Goal: Task Accomplishment & Management: Complete application form

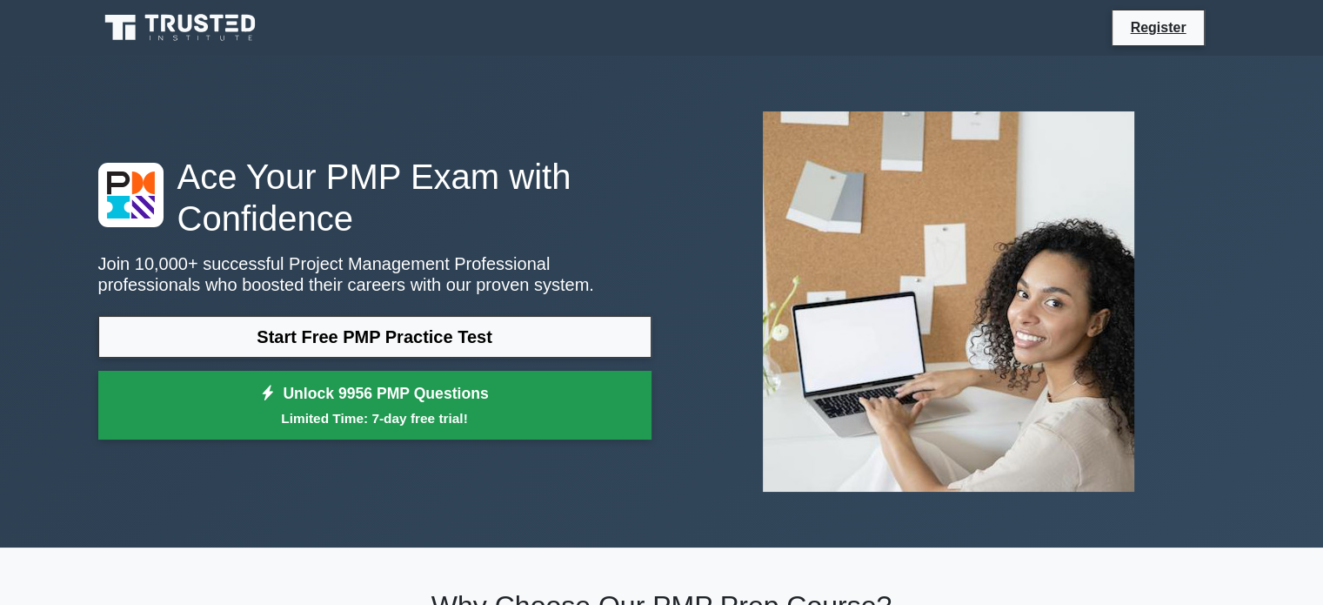
click at [365, 404] on link "Unlock 9956 PMP Questions Limited Time: 7-day free trial!" at bounding box center [374, 406] width 553 height 70
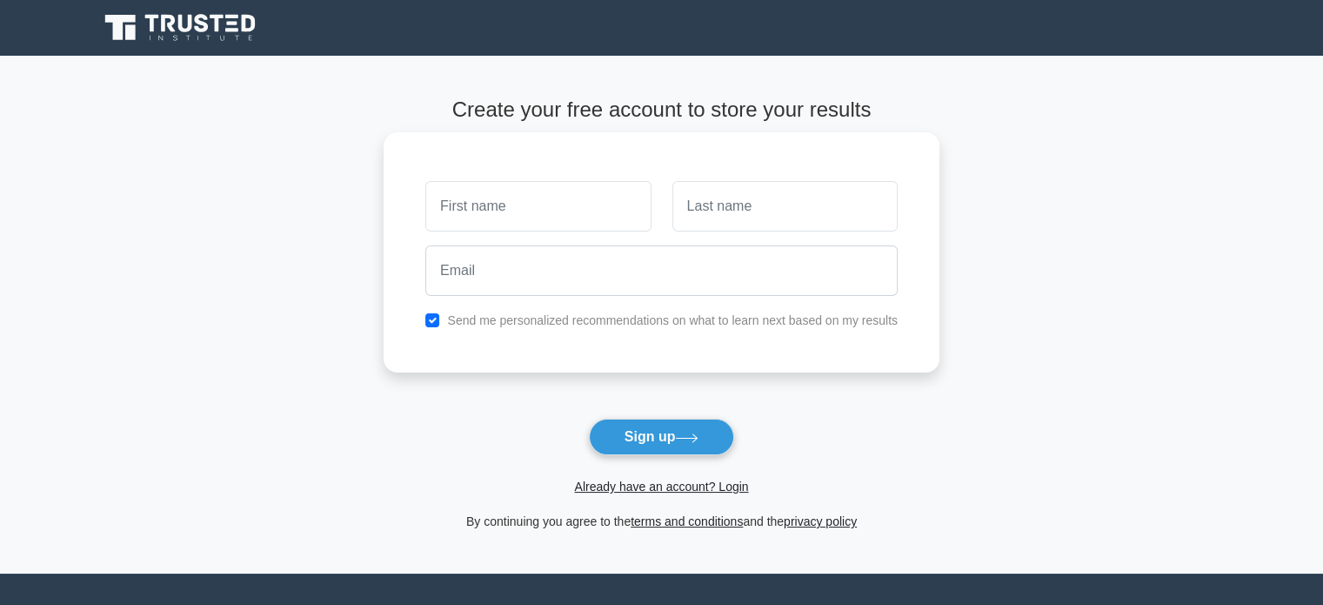
click at [492, 212] on input "text" at bounding box center [537, 206] width 225 height 50
type input "Fawzi"
click at [741, 213] on input "text" at bounding box center [784, 206] width 225 height 50
type input "Basha"
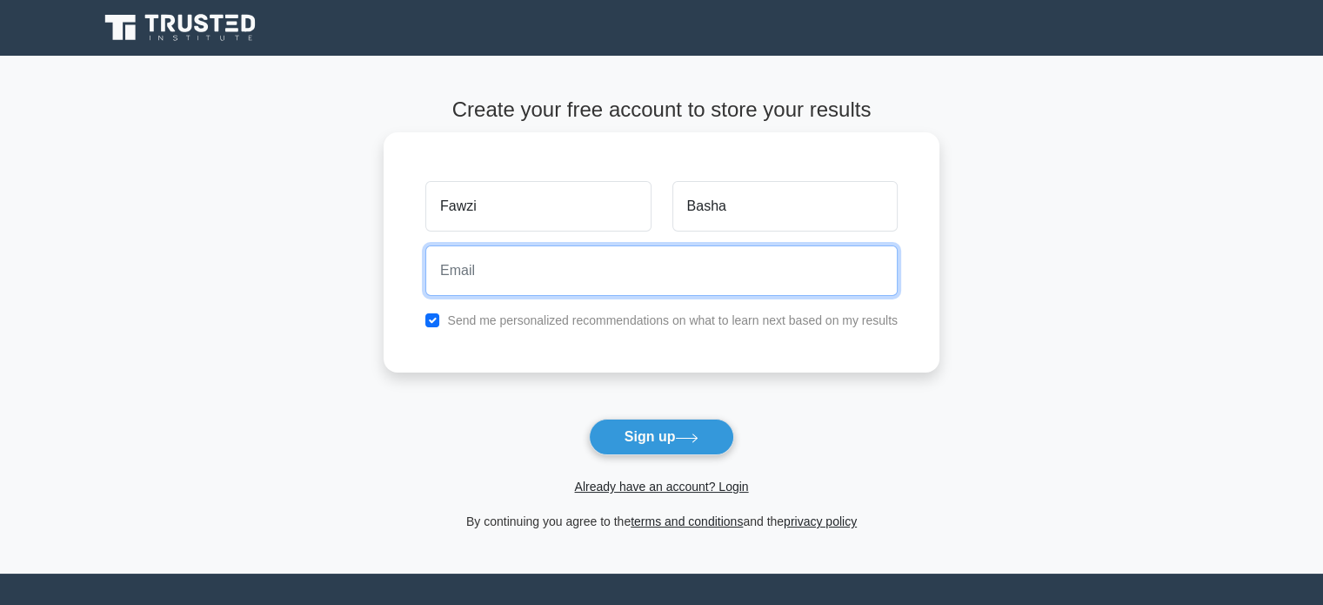
click at [527, 274] on input "email" at bounding box center [661, 270] width 472 height 50
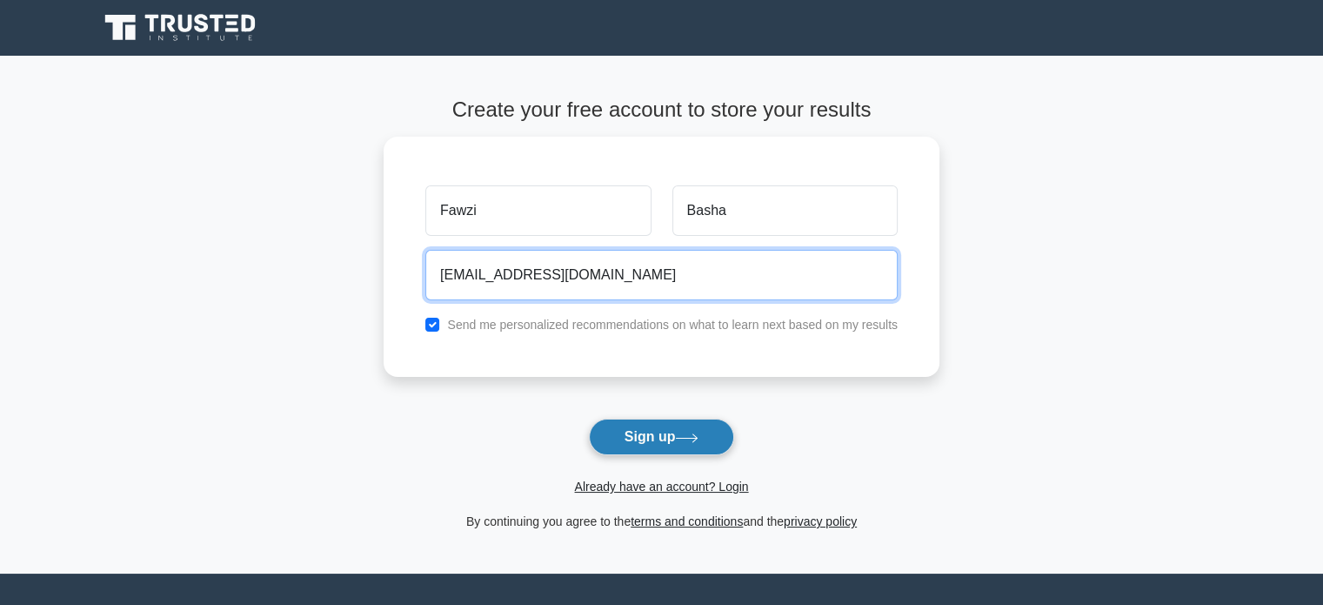
type input "fbashak@yahoo.com"
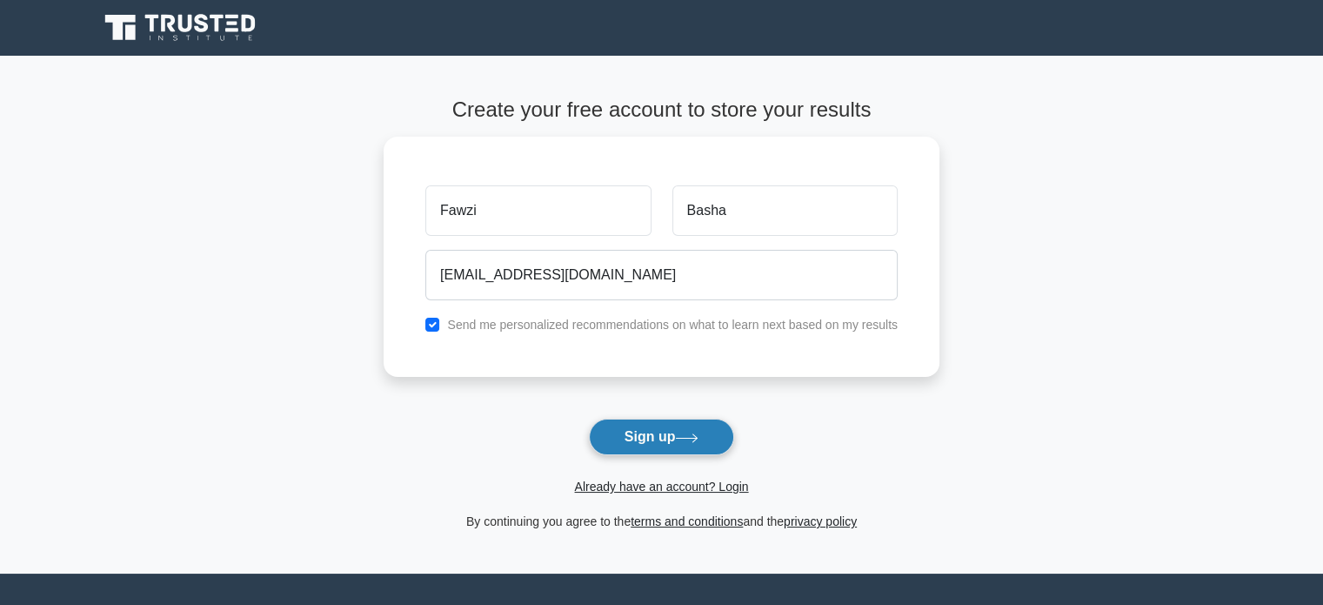
click at [645, 440] on button "Sign up" at bounding box center [662, 436] width 146 height 37
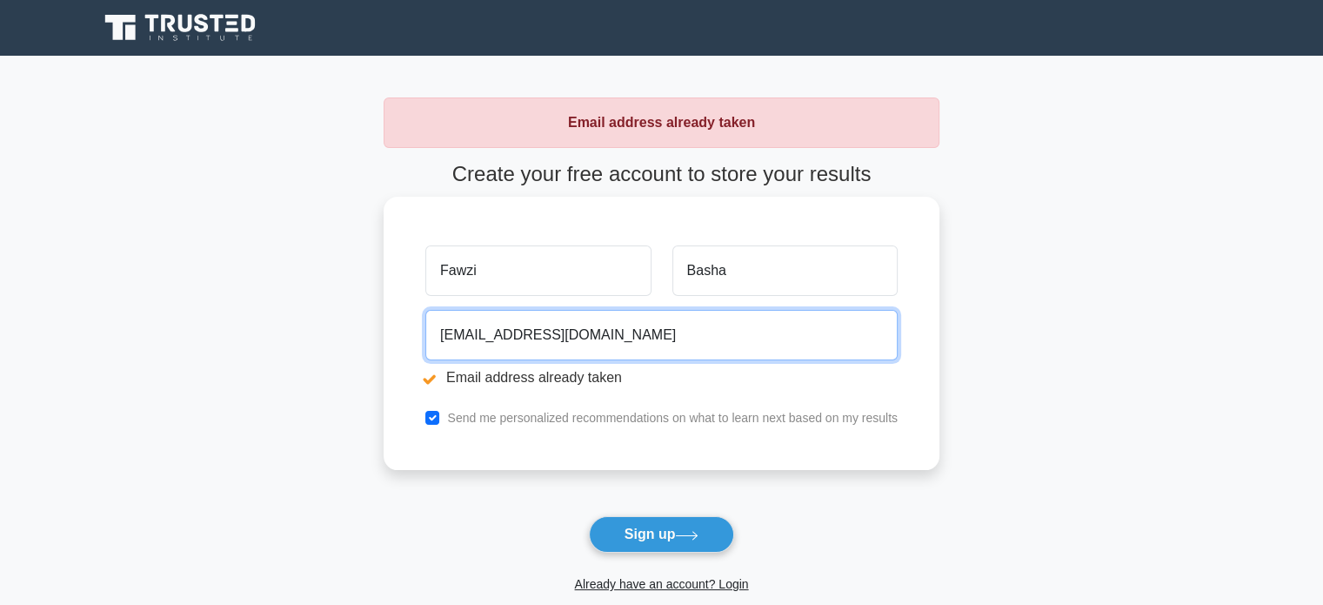
click at [488, 334] on input "[EMAIL_ADDRESS][DOMAIN_NAME]" at bounding box center [661, 335] width 472 height 50
click at [531, 330] on input "fbasha@yahoo.com" at bounding box center [661, 335] width 472 height 50
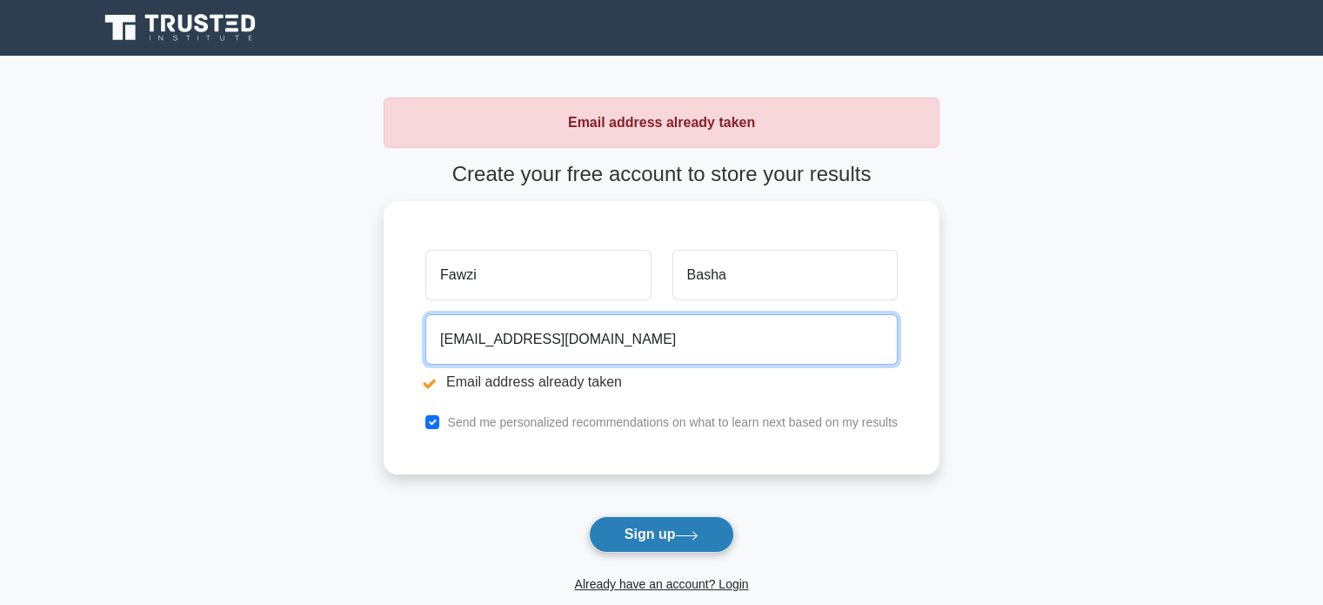
type input "[EMAIL_ADDRESS][DOMAIN_NAME]"
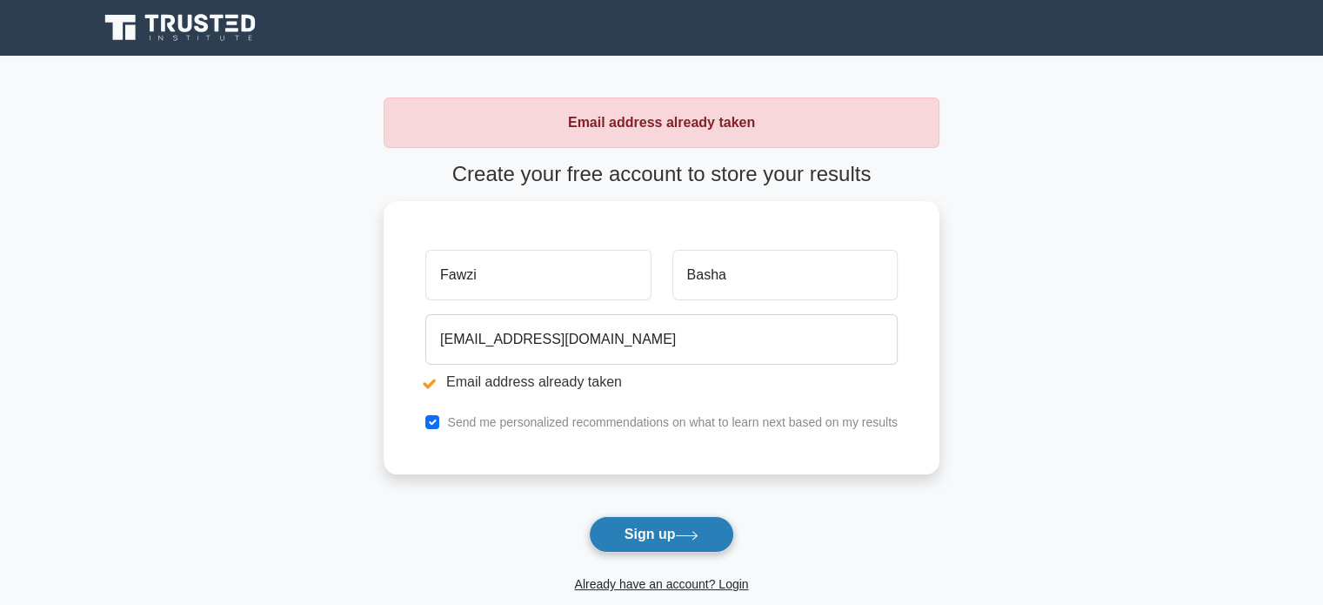
click at [657, 532] on button "Sign up" at bounding box center [662, 534] width 146 height 37
click at [645, 535] on button "Sign up" at bounding box center [662, 534] width 146 height 37
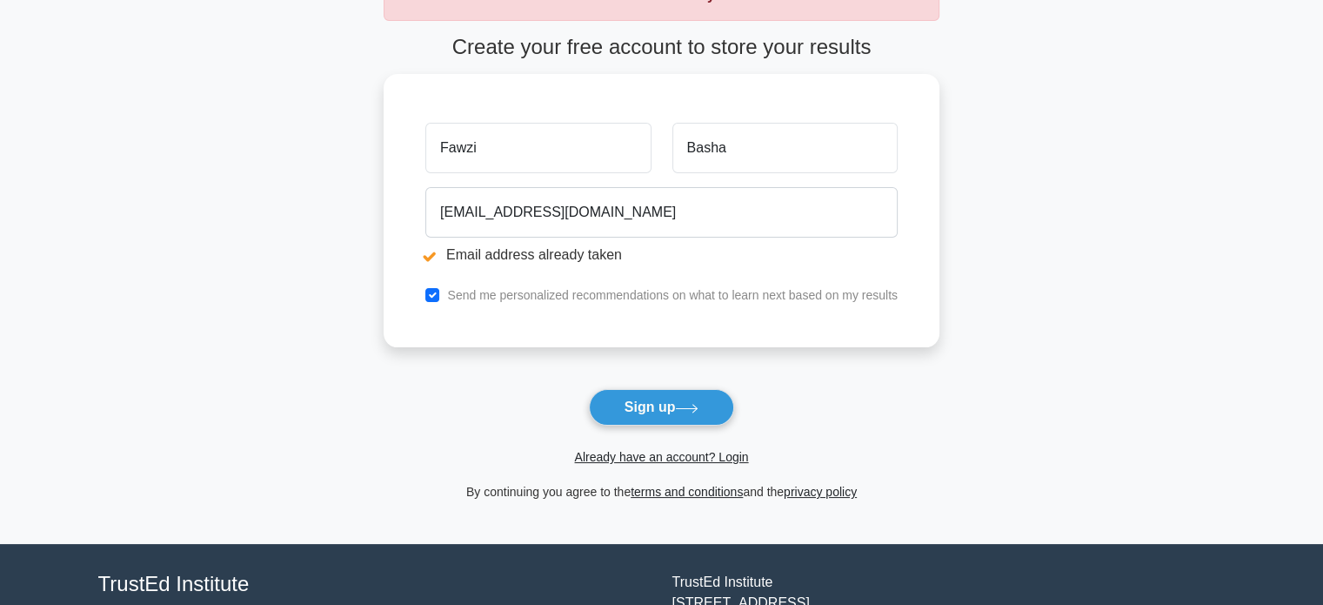
scroll to position [174, 0]
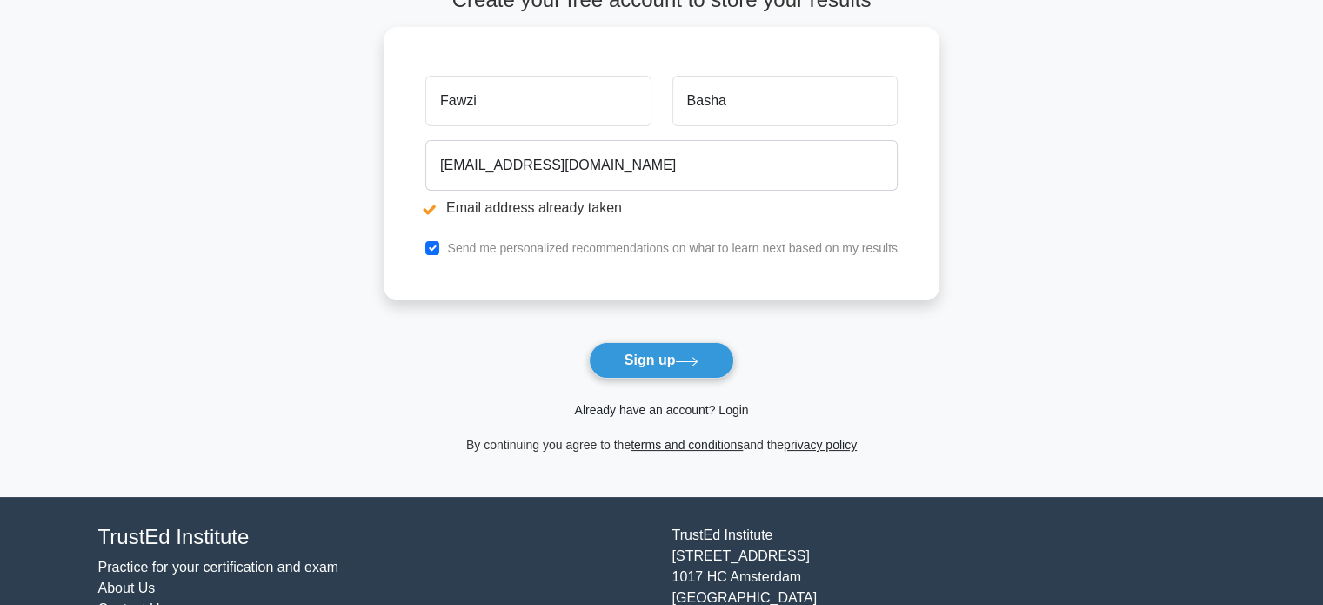
click at [735, 410] on link "Already have an account? Login" at bounding box center [661, 410] width 174 height 14
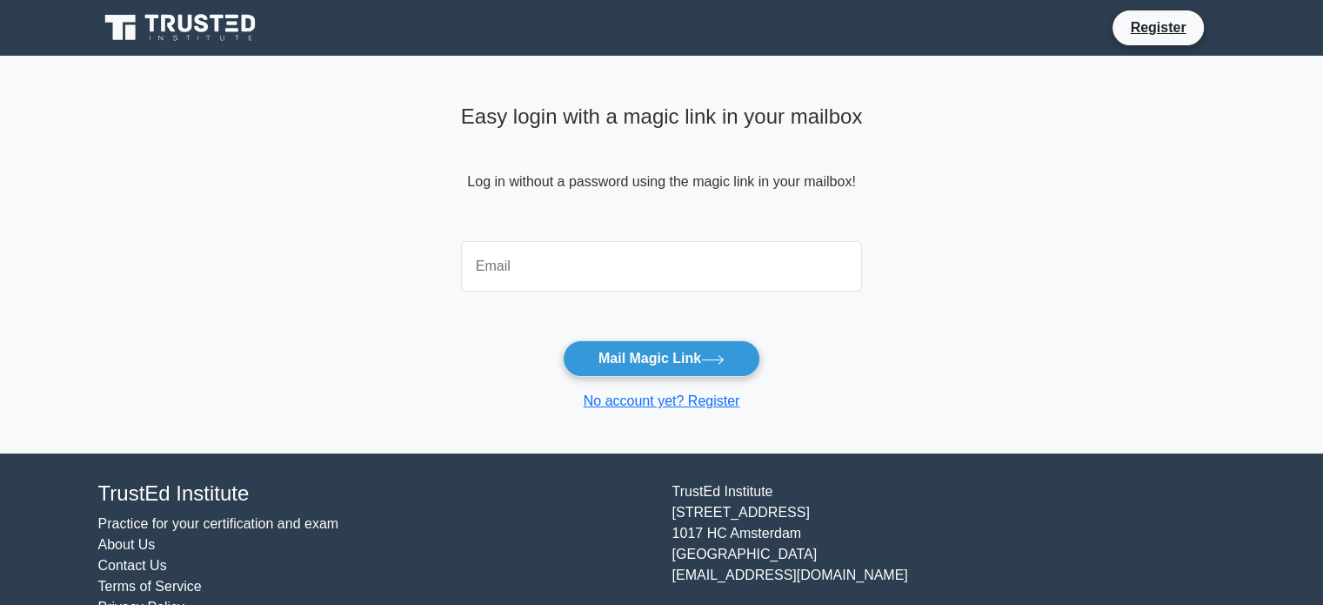
click at [514, 268] on input "email" at bounding box center [662, 266] width 402 height 50
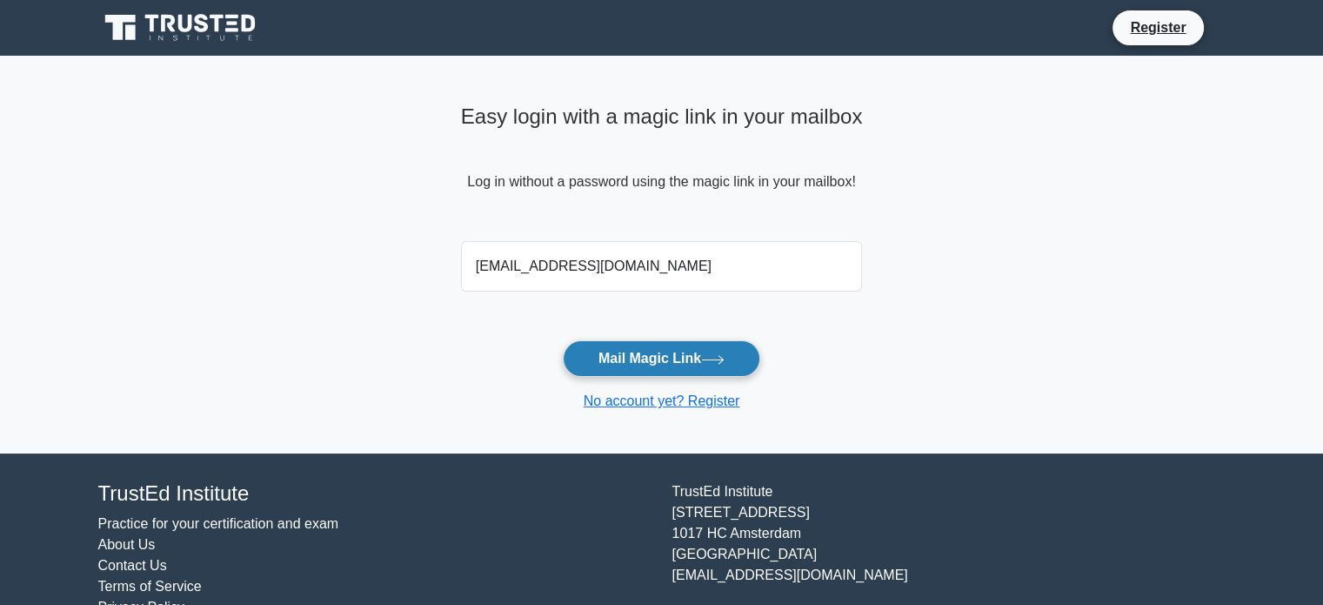
type input "[EMAIL_ADDRESS][DOMAIN_NAME]"
click at [652, 362] on button "Mail Magic Link" at bounding box center [661, 358] width 197 height 37
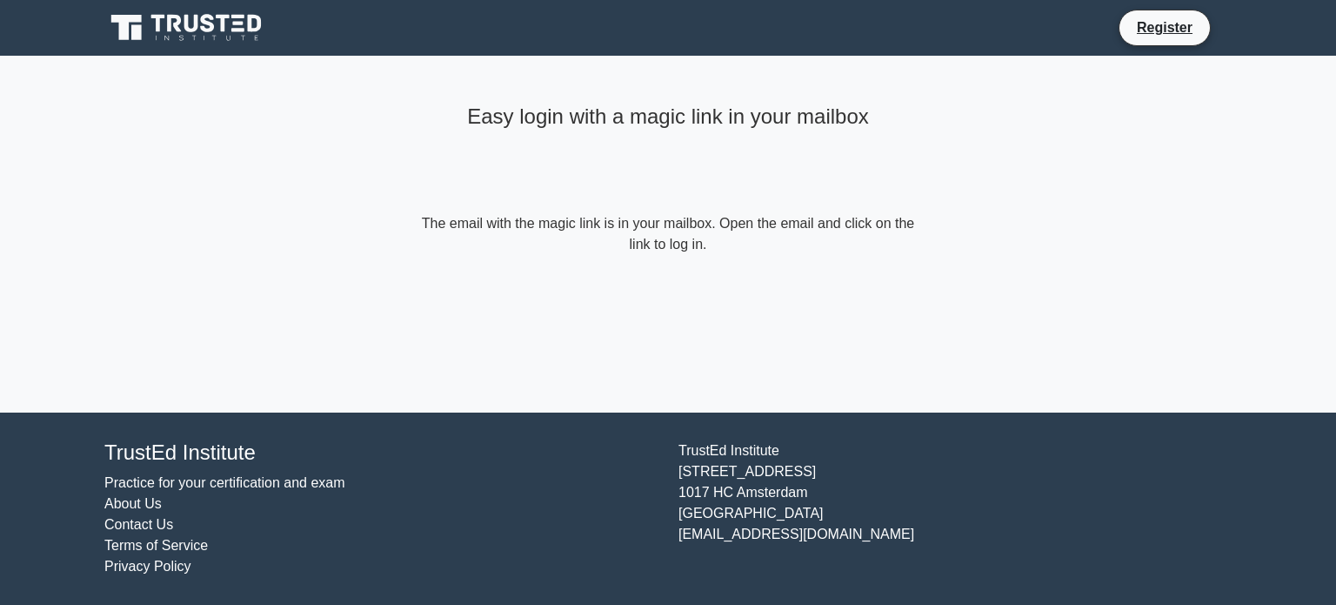
drag, startPoint x: 1278, startPoint y: 1, endPoint x: 43, endPoint y: 22, distance: 1234.6
click at [43, 22] on nav "Register" at bounding box center [668, 28] width 1336 height 56
